Goal: Task Accomplishment & Management: Complete application form

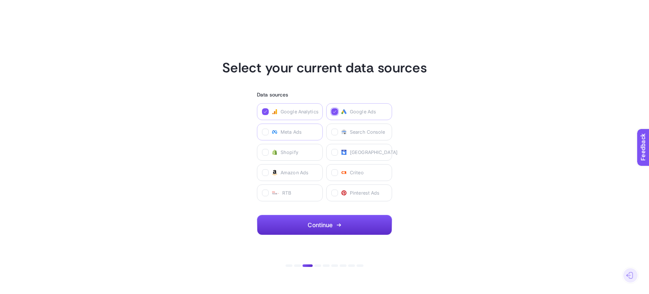
click at [279, 133] on label "Meta Ads" at bounding box center [290, 131] width 66 height 17
click at [0, 0] on Ads "checkbox" at bounding box center [0, 0] width 0 height 0
click at [291, 222] on button "Continue" at bounding box center [324, 225] width 135 height 20
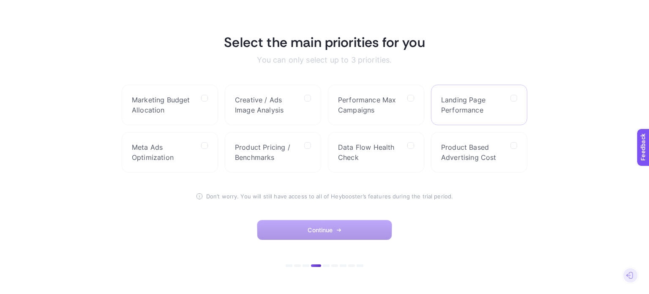
click at [519, 95] on label "Landing Page Performance" at bounding box center [479, 104] width 96 height 41
click at [0, 0] on Performance "checkbox" at bounding box center [0, 0] width 0 height 0
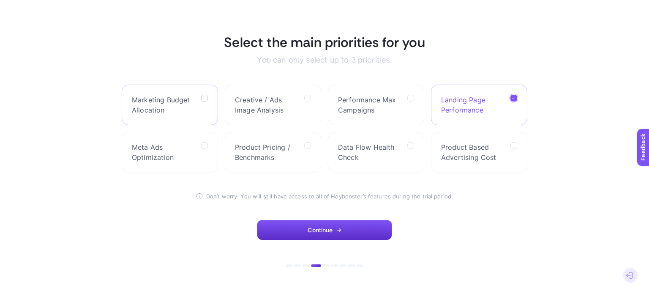
click at [207, 96] on icon at bounding box center [205, 98] width 4 height 4
click at [0, 0] on Allocation "checkbox" at bounding box center [0, 0] width 0 height 0
click at [205, 145] on icon at bounding box center [205, 146] width 4 height 4
click at [0, 0] on Optimization "checkbox" at bounding box center [0, 0] width 0 height 0
click at [348, 229] on button "Continue" at bounding box center [324, 230] width 135 height 20
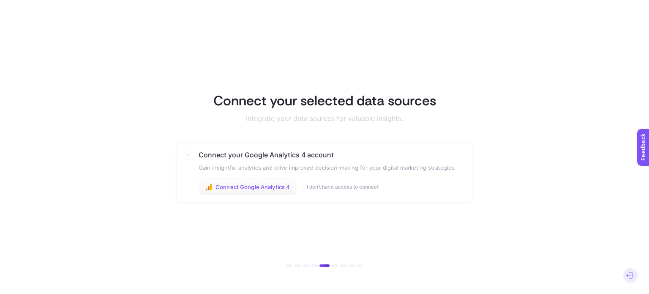
click at [242, 184] on span "Connect Google Analytics 4" at bounding box center [252, 186] width 74 height 7
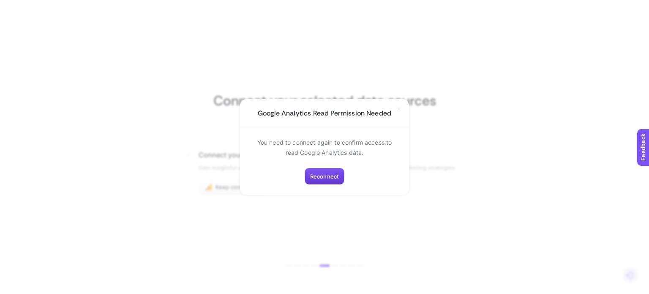
click at [330, 175] on span "Reconnect" at bounding box center [324, 176] width 29 height 7
click at [329, 177] on span "Reconnect" at bounding box center [324, 176] width 29 height 7
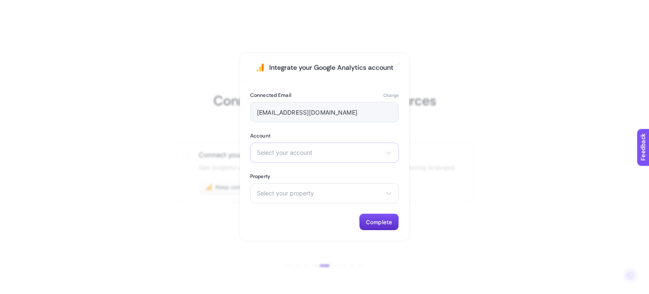
click at [293, 153] on span "Select your account" at bounding box center [319, 152] width 125 height 7
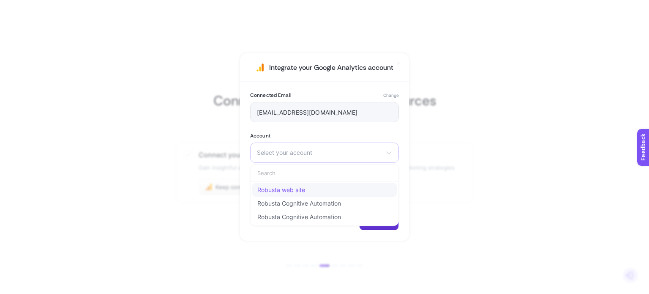
click at [283, 190] on span "Robusta web site" at bounding box center [281, 189] width 48 height 7
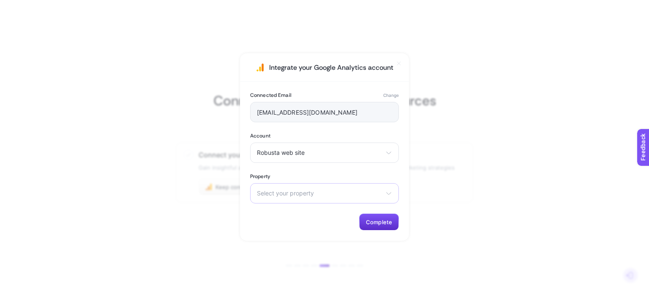
click at [277, 196] on span "Select your property" at bounding box center [319, 193] width 125 height 7
click at [272, 194] on span "Select your property" at bounding box center [319, 193] width 125 height 7
click at [288, 152] on span "Robusta web site" at bounding box center [319, 152] width 125 height 7
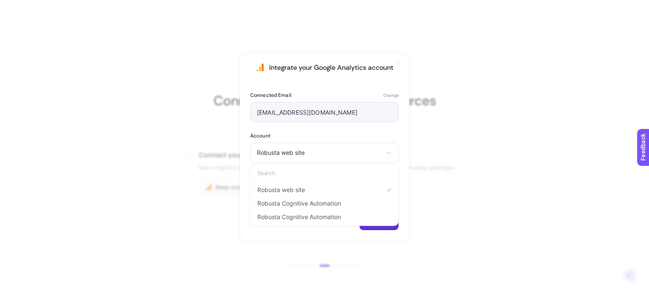
click at [177, 179] on section "Integrate your Google Analytics account Connected Email Change neslihan.cift@ro…" at bounding box center [324, 147] width 649 height 294
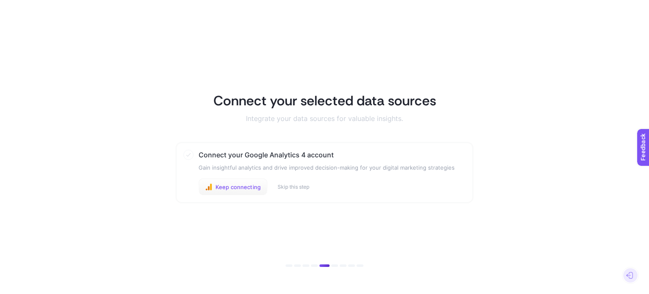
click at [240, 185] on span "Keep connecting" at bounding box center [237, 186] width 45 height 7
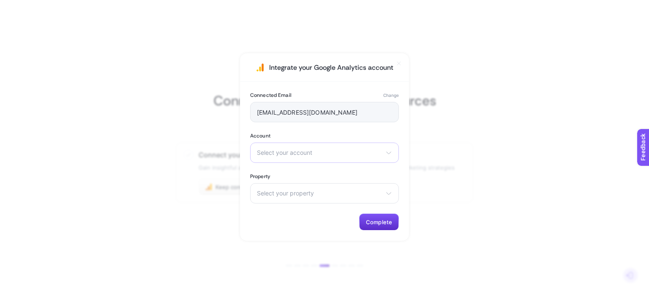
click at [294, 152] on span "Select your account" at bounding box center [319, 152] width 125 height 7
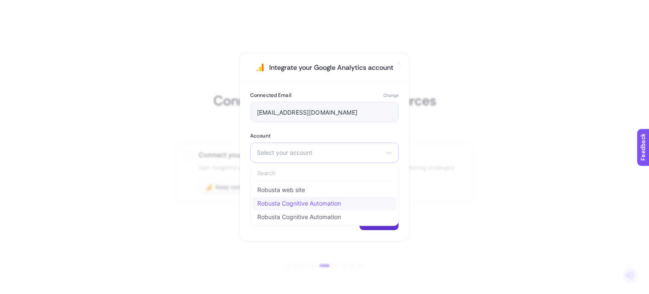
click at [286, 201] on span "Robusta Cognitive Automation" at bounding box center [299, 203] width 84 height 7
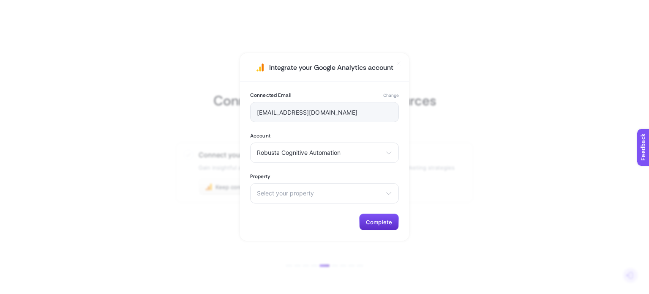
click at [279, 195] on span "Select your property" at bounding box center [319, 193] width 125 height 7
click at [285, 231] on span "[DOMAIN_NAME]" at bounding box center [281, 230] width 48 height 7
click at [387, 220] on span "Complete" at bounding box center [379, 221] width 26 height 7
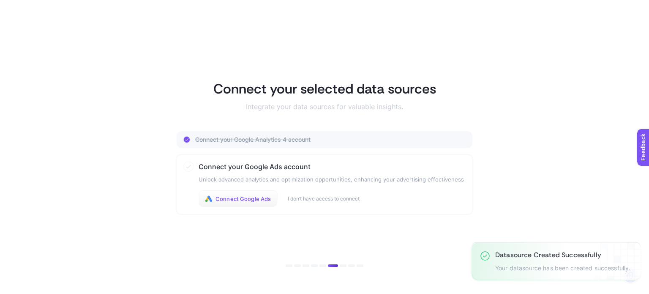
click at [250, 202] on button "Connect Google Ads" at bounding box center [238, 198] width 79 height 17
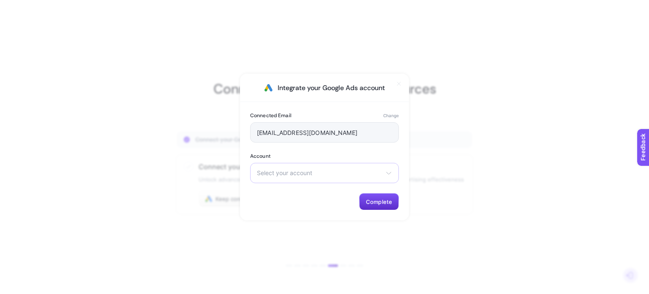
click at [286, 176] on div "Select your account Robusta Yazılım Otomasyon Danışmanlık San ve Tic A.Ş. Robus…" at bounding box center [324, 173] width 149 height 20
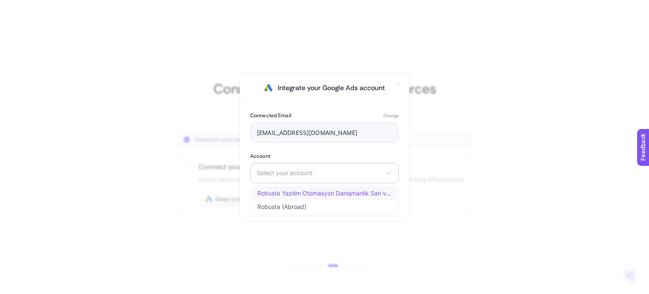
click at [286, 194] on span "Robusta Yazılım Otomasyon Danışmanlık San ve Tic A.Ş." at bounding box center [324, 193] width 134 height 7
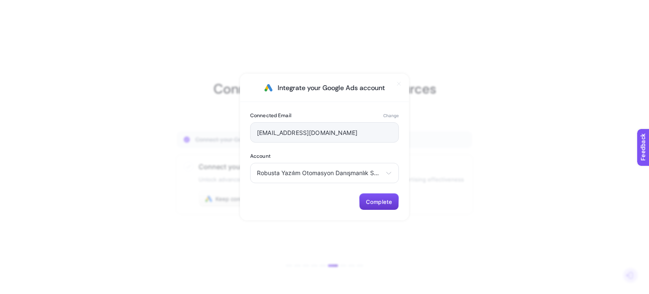
click at [377, 200] on span "Complete" at bounding box center [379, 201] width 26 height 7
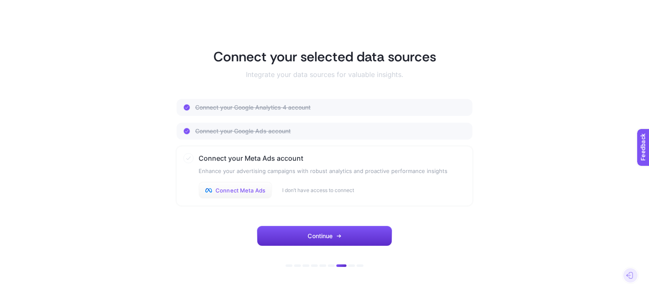
click at [235, 190] on span "Connect Meta Ads" at bounding box center [240, 190] width 50 height 7
click at [335, 233] on button "Continue" at bounding box center [324, 236] width 135 height 20
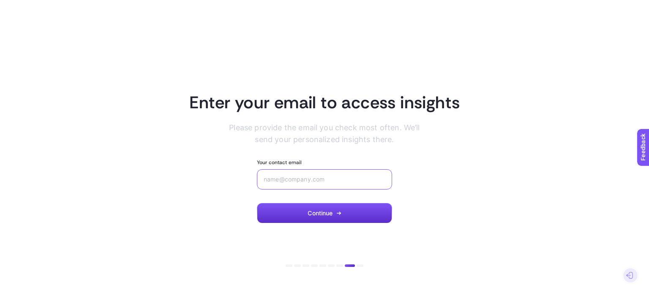
click at [308, 180] on input "Your contact email" at bounding box center [325, 179] width 122 height 7
type input "[EMAIL_ADDRESS][DOMAIN_NAME]"
click at [329, 199] on div "Your contact email [EMAIL_ADDRESS][DOMAIN_NAME] Continue" at bounding box center [324, 191] width 135 height 64
click at [329, 206] on button "Continue" at bounding box center [324, 213] width 135 height 20
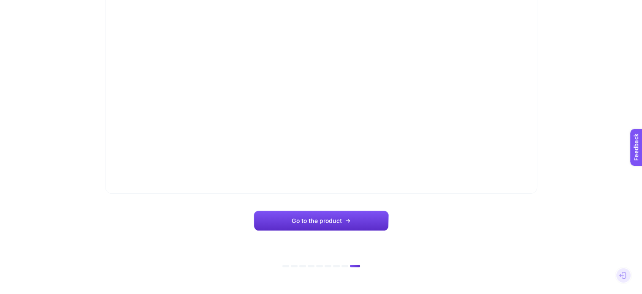
scroll to position [96, 0]
click at [342, 220] on span "Go to the product" at bounding box center [317, 220] width 50 height 7
